Goal: Navigation & Orientation: Find specific page/section

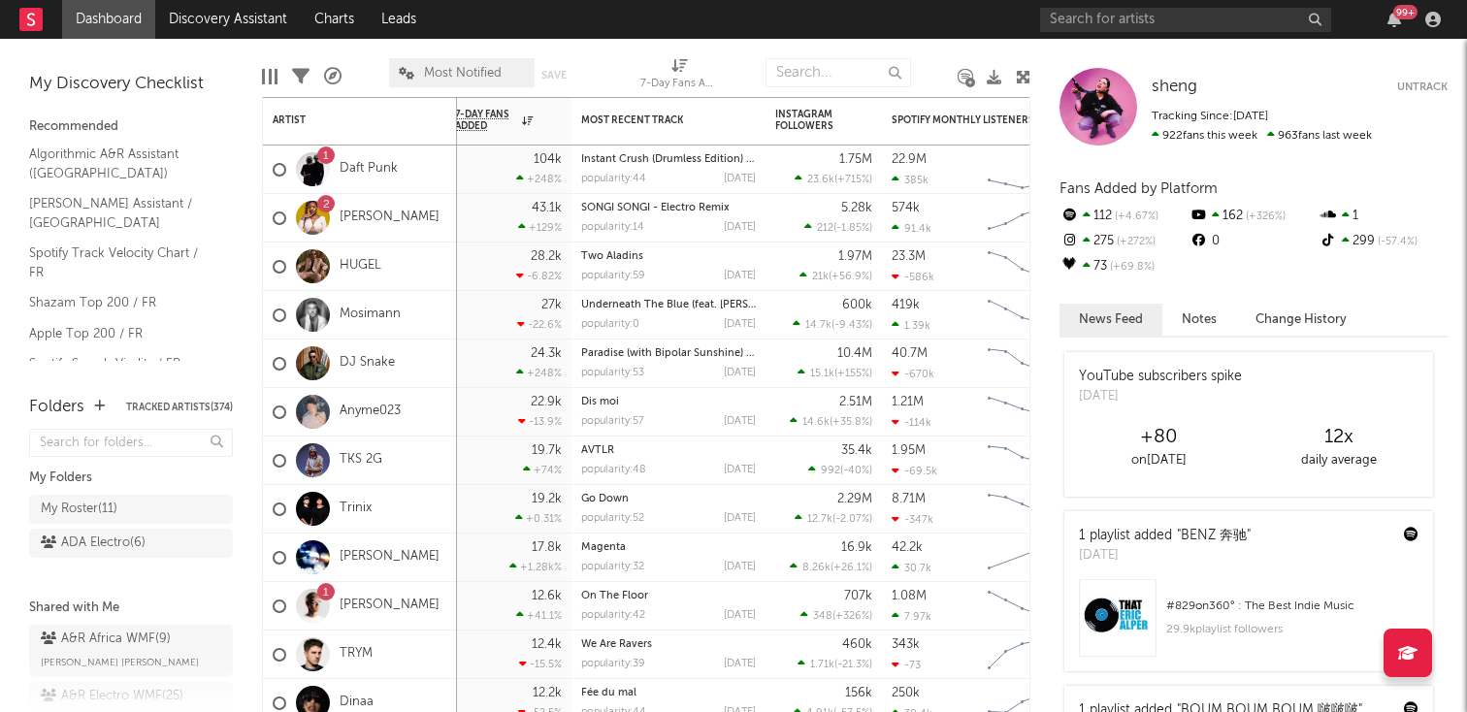
click at [145, 7] on link "Dashboard" at bounding box center [108, 19] width 93 height 39
click at [206, 26] on link "Discovery Assistant" at bounding box center [228, 19] width 146 height 39
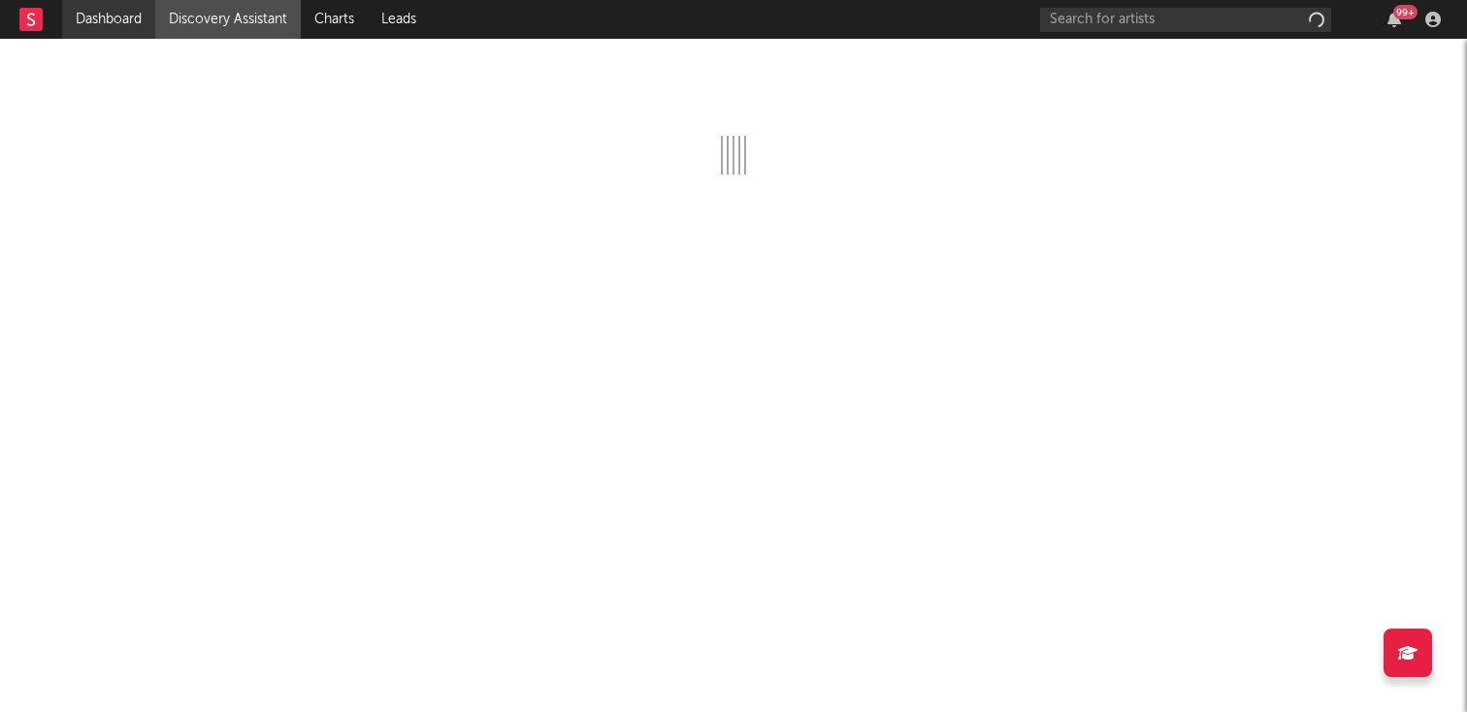
click at [141, 22] on link "Dashboard" at bounding box center [108, 19] width 93 height 39
